Goal: Entertainment & Leisure: Consume media (video, audio)

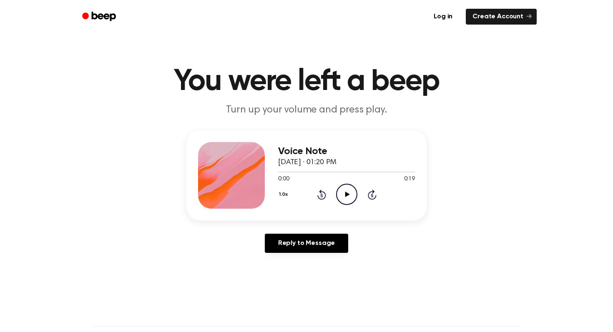
click at [350, 198] on icon "Play Audio" at bounding box center [346, 194] width 21 height 21
click at [350, 192] on icon "Play Audio" at bounding box center [346, 194] width 21 height 21
click at [343, 189] on icon "Play Audio" at bounding box center [346, 194] width 21 height 21
